Goal: Information Seeking & Learning: Find specific fact

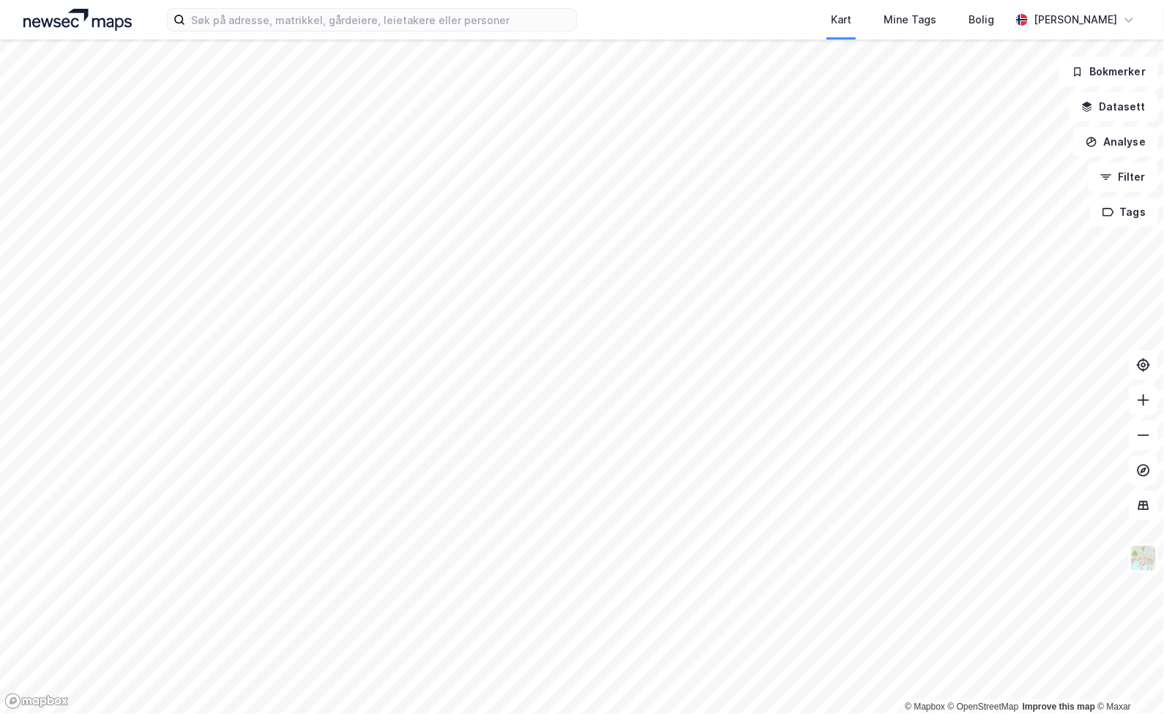
click at [363, 31] on div "Kart Mine Tags Bolig [PERSON_NAME]" at bounding box center [582, 20] width 1164 height 40
click at [362, 23] on input at bounding box center [380, 20] width 391 height 22
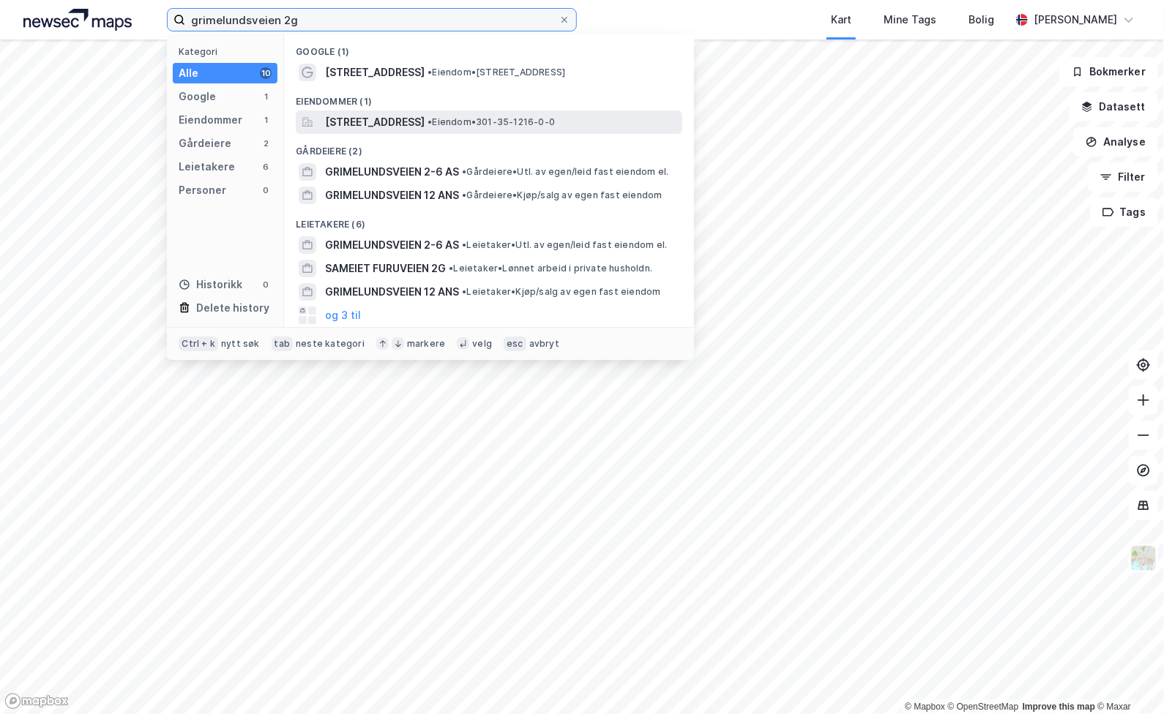
type input "grimelundsveien 2g"
click at [408, 119] on span "[STREET_ADDRESS]" at bounding box center [375, 122] width 100 height 18
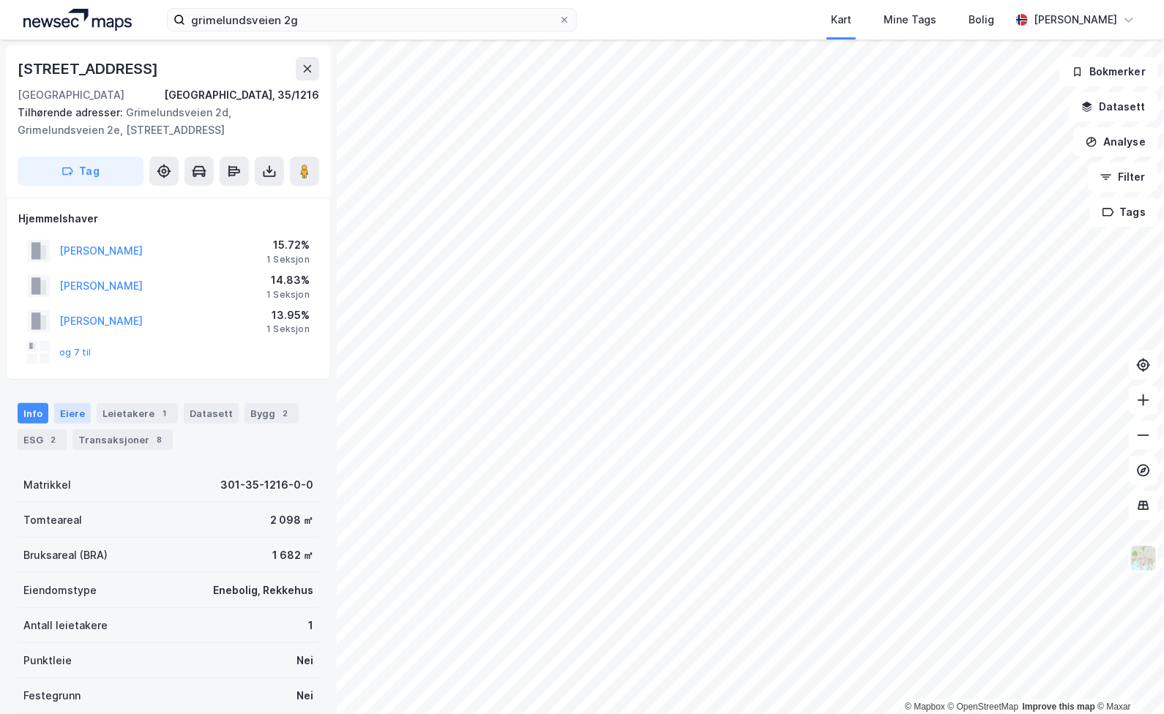
click at [72, 414] on div "Eiere" at bounding box center [72, 413] width 37 height 20
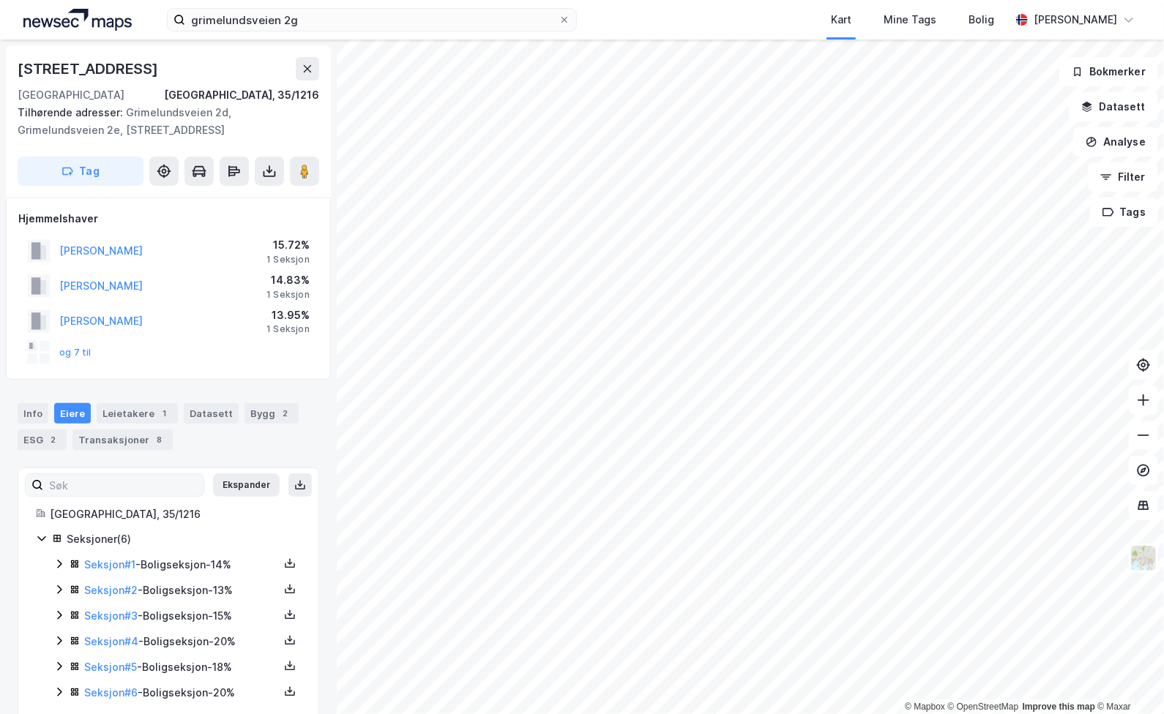
scroll to position [24, 0]
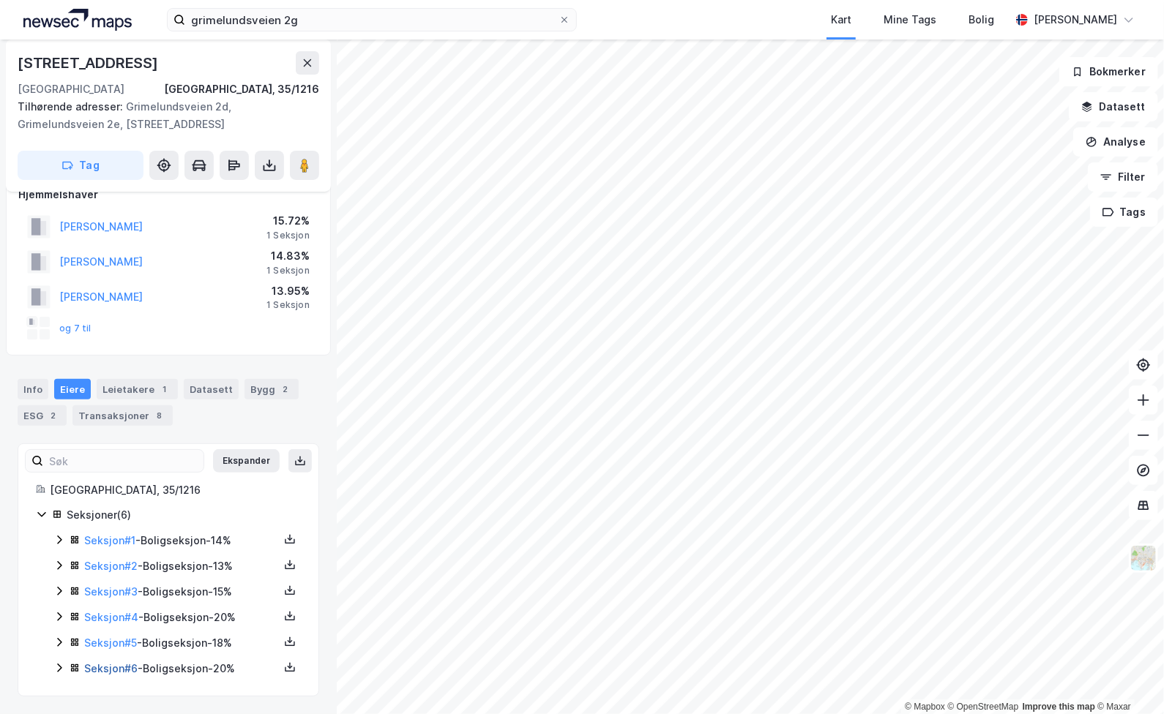
click at [113, 673] on link "Seksjon # 6" at bounding box center [110, 668] width 53 height 12
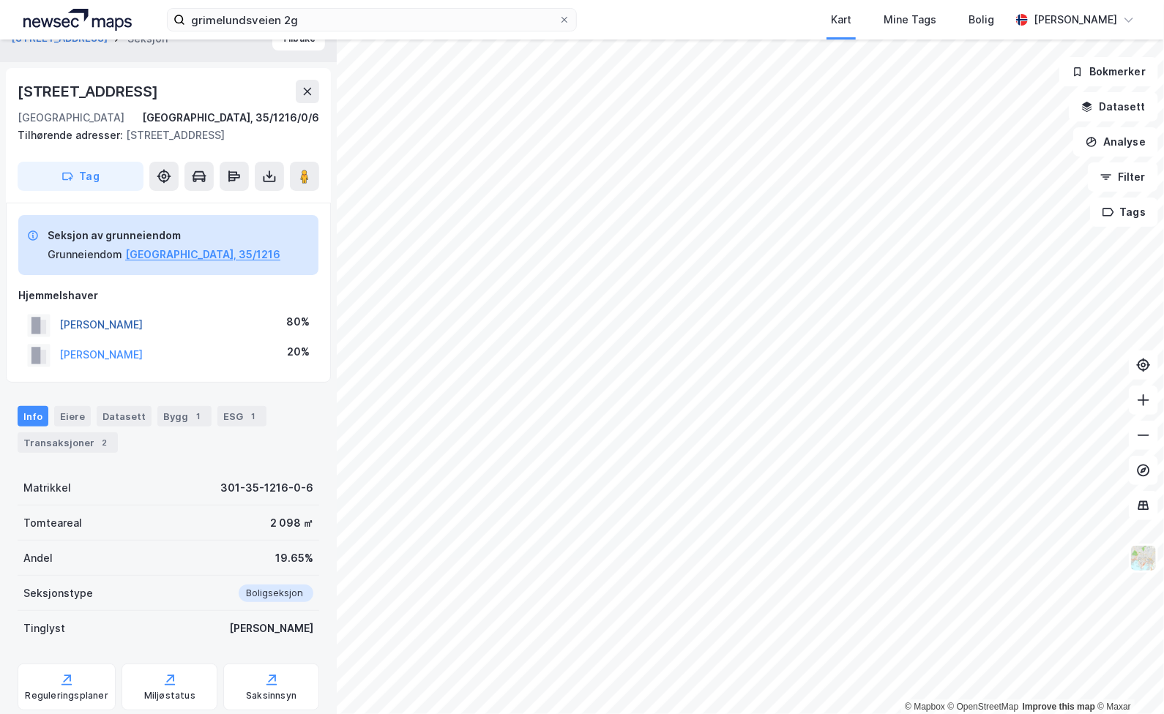
click at [0, 0] on button "STRAND ARTHUR" at bounding box center [0, 0] width 0 height 0
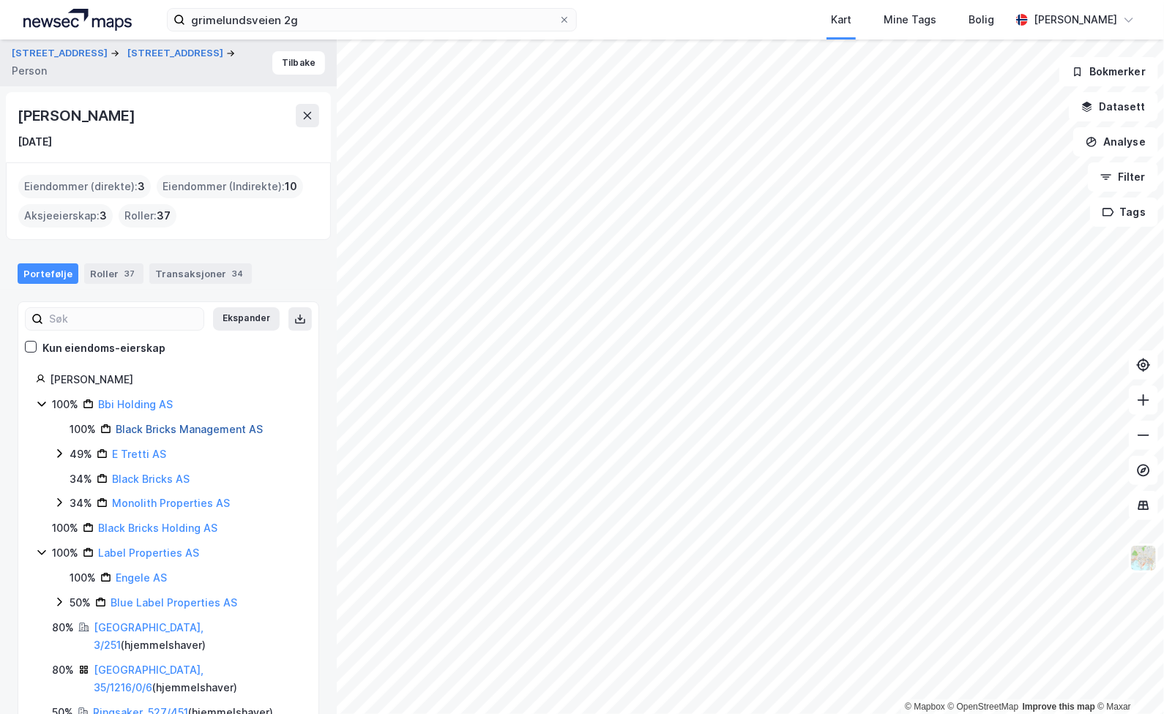
scroll to position [7, 0]
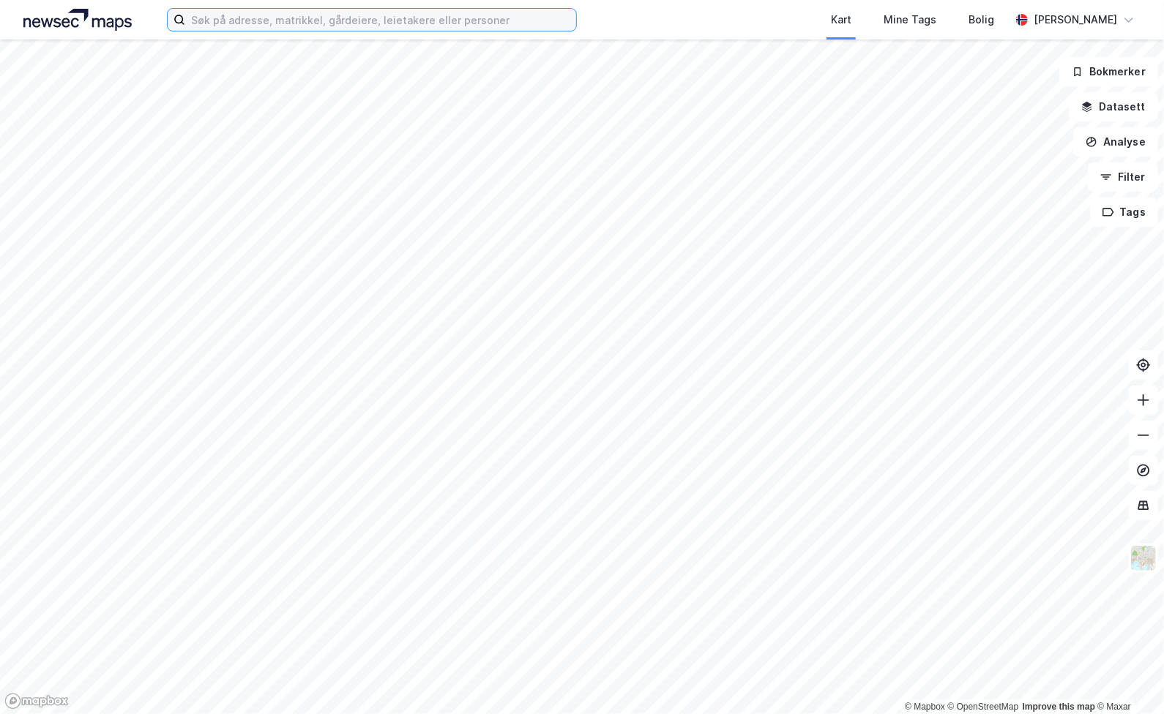
click at [310, 19] on input at bounding box center [380, 20] width 391 height 22
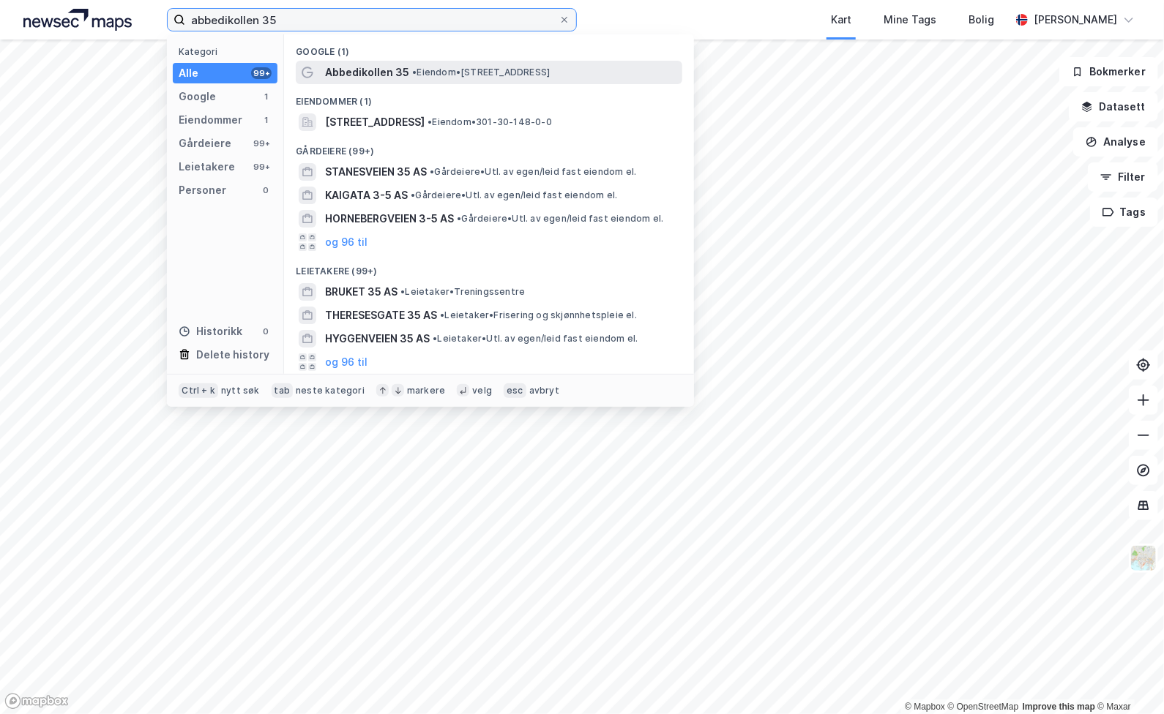
type input "abbedikollen 35"
click at [406, 67] on div "Abbedikollen 35 • Eiendom • [STREET_ADDRESS]" at bounding box center [502, 73] width 354 height 18
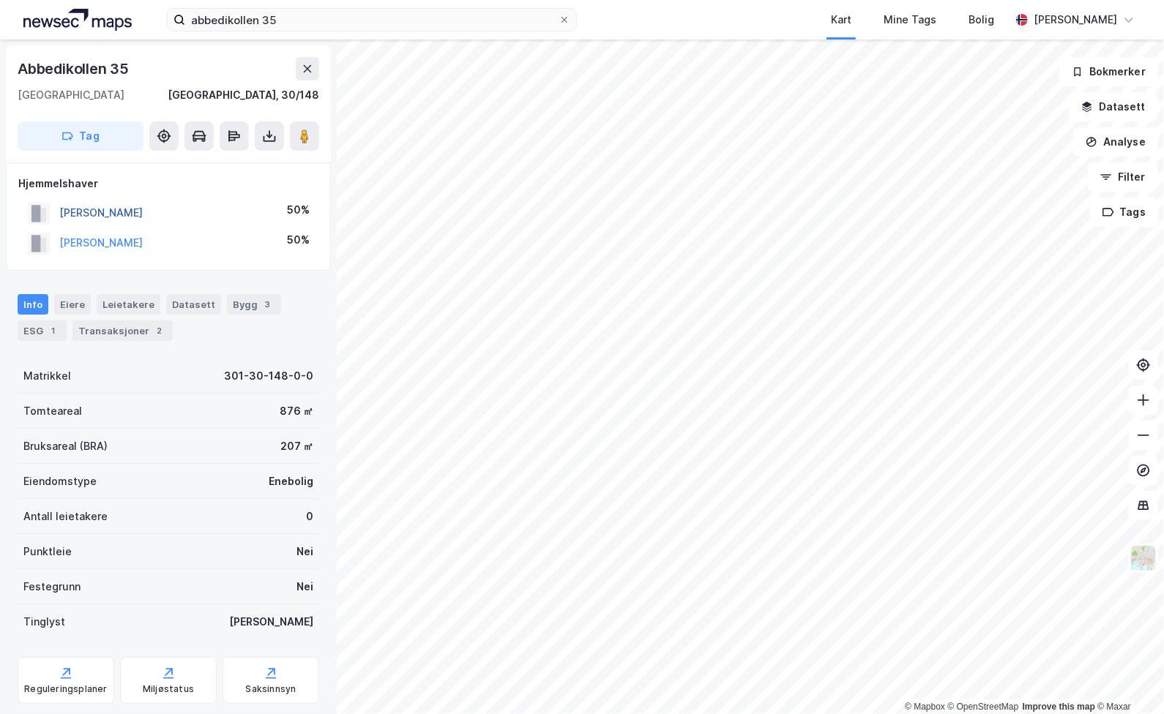
click at [0, 0] on button "[PERSON_NAME]" at bounding box center [0, 0] width 0 height 0
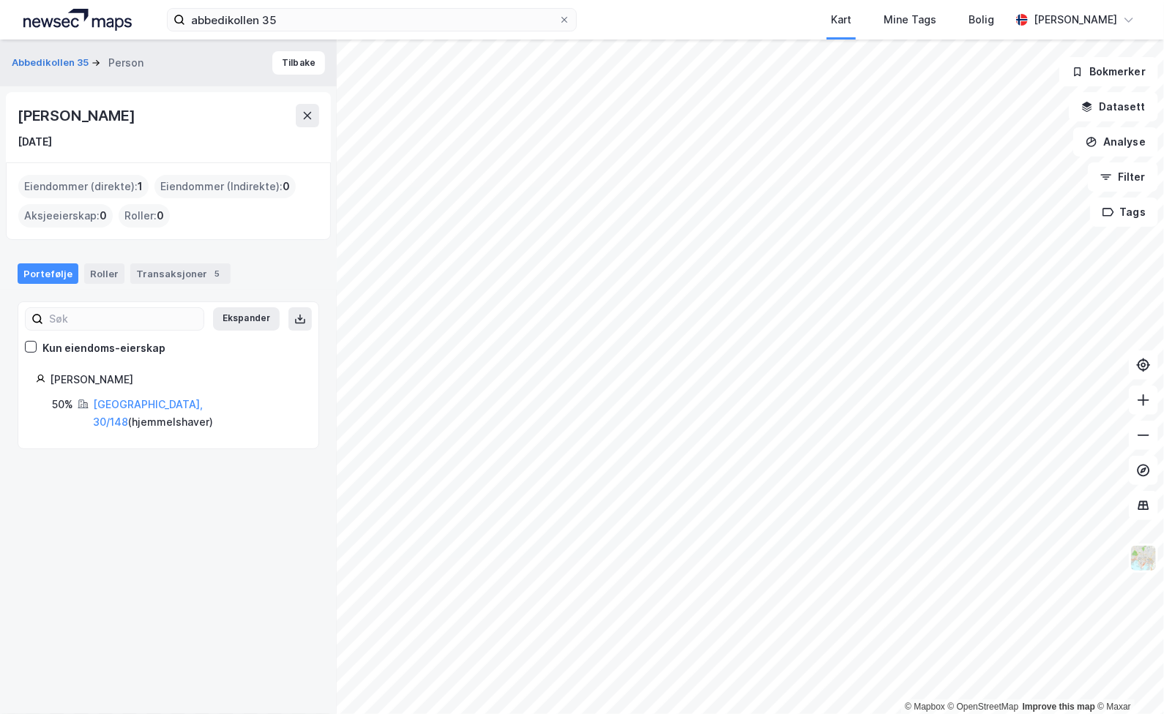
drag, startPoint x: 196, startPoint y: 115, endPoint x: 13, endPoint y: 116, distance: 183.0
click at [13, 116] on div "[PERSON_NAME] [DATE]" at bounding box center [168, 127] width 325 height 70
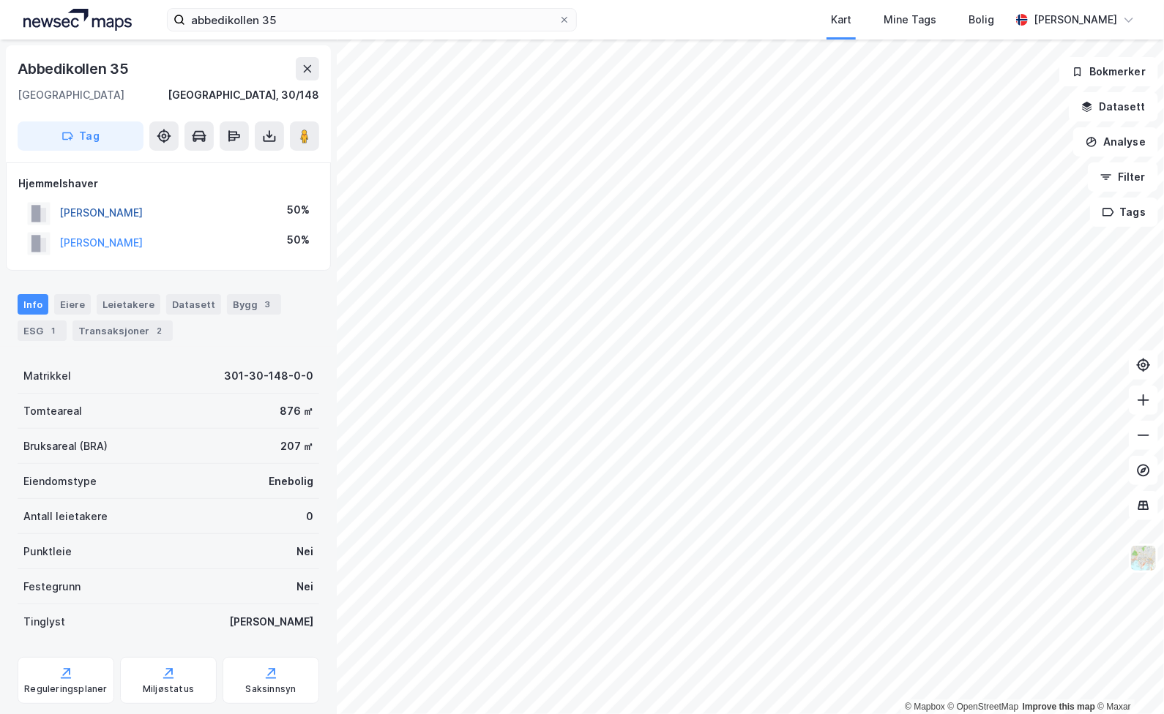
click at [0, 0] on button "[PERSON_NAME]" at bounding box center [0, 0] width 0 height 0
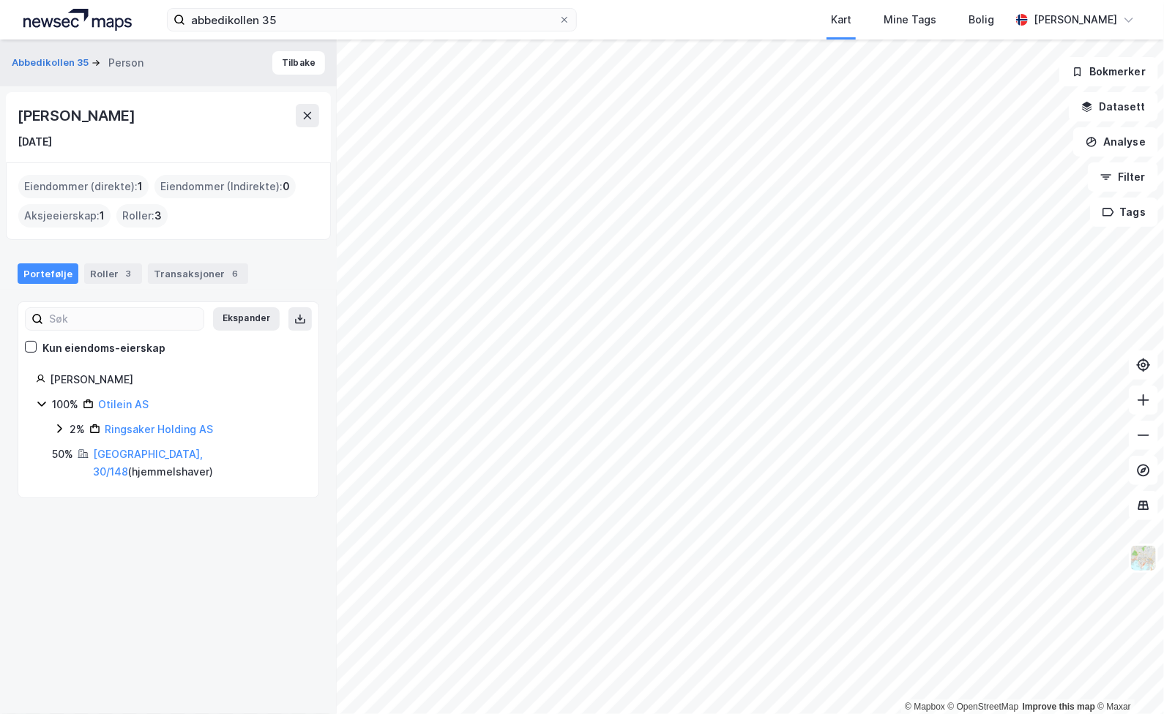
drag, startPoint x: 163, startPoint y: 117, endPoint x: 16, endPoint y: 125, distance: 147.3
click at [16, 125] on div "[PERSON_NAME] [DATE]" at bounding box center [168, 127] width 325 height 70
